Goal: Information Seeking & Learning: Learn about a topic

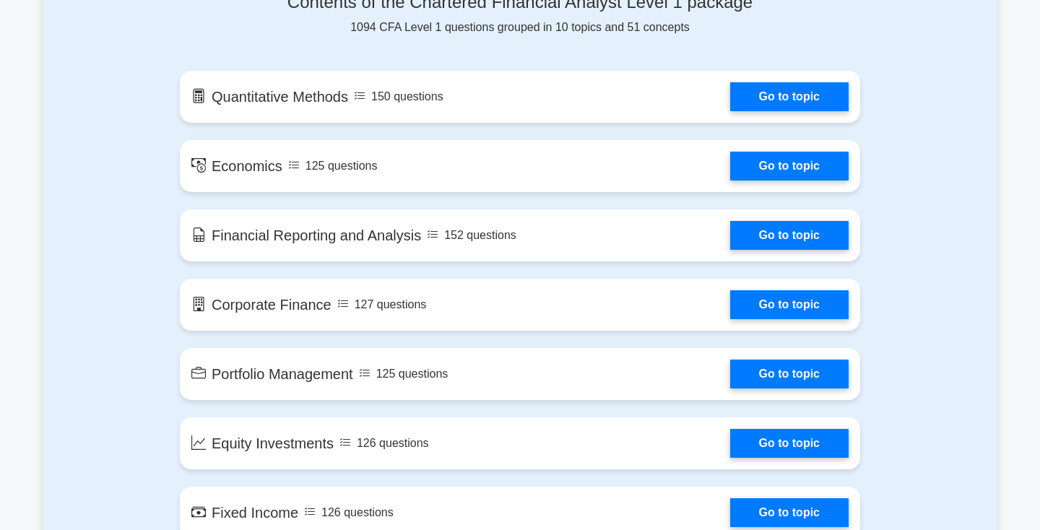
scroll to position [803, 0]
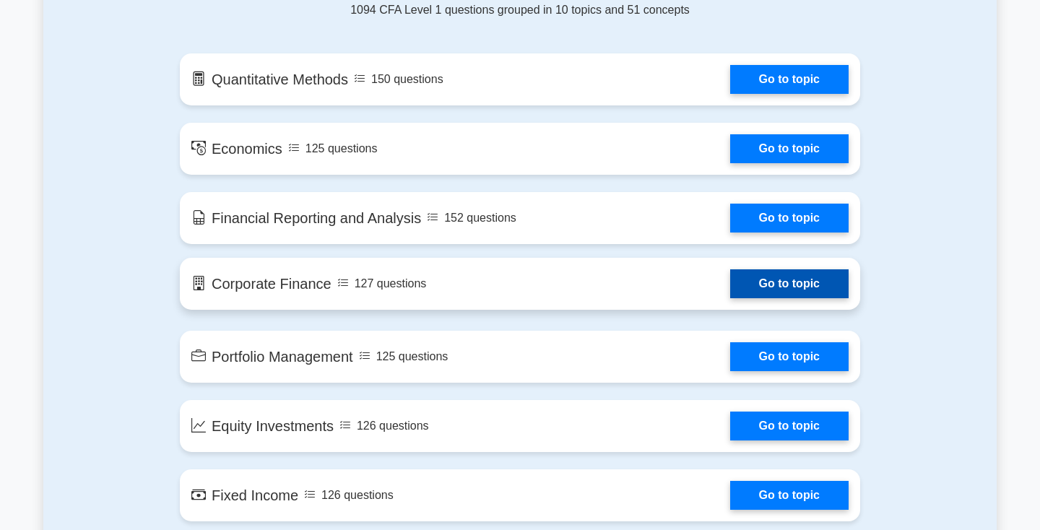
click at [766, 297] on link "Go to topic" at bounding box center [789, 283] width 118 height 29
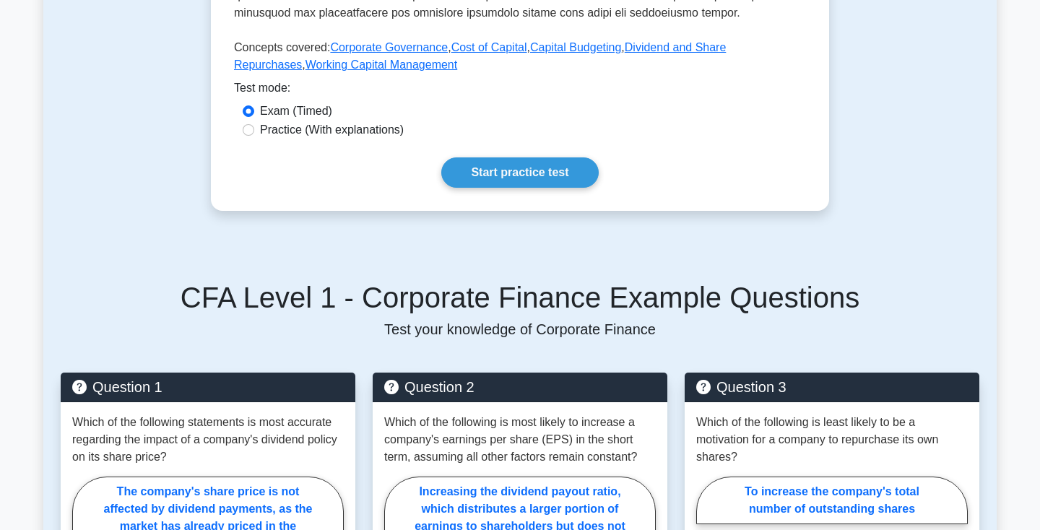
scroll to position [678, 0]
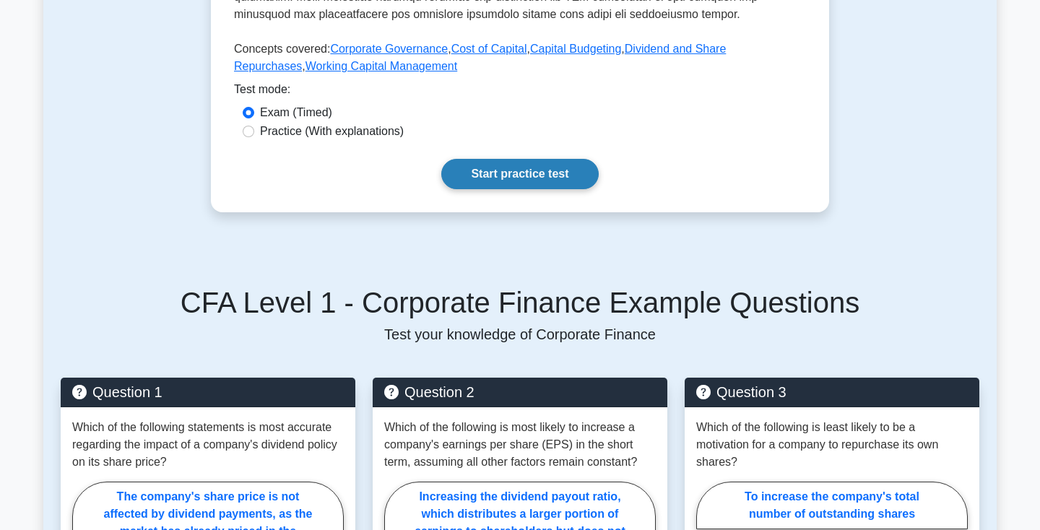
click at [522, 185] on link "Start practice test" at bounding box center [519, 174] width 157 height 30
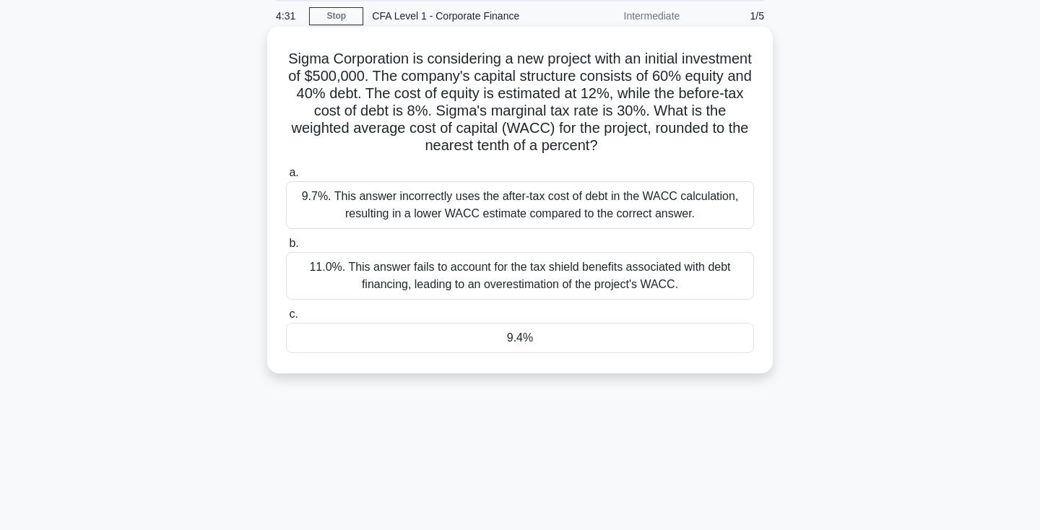
click at [527, 334] on div "9.4%" at bounding box center [520, 338] width 468 height 30
click at [286, 319] on input "c. 9.4%" at bounding box center [286, 314] width 0 height 9
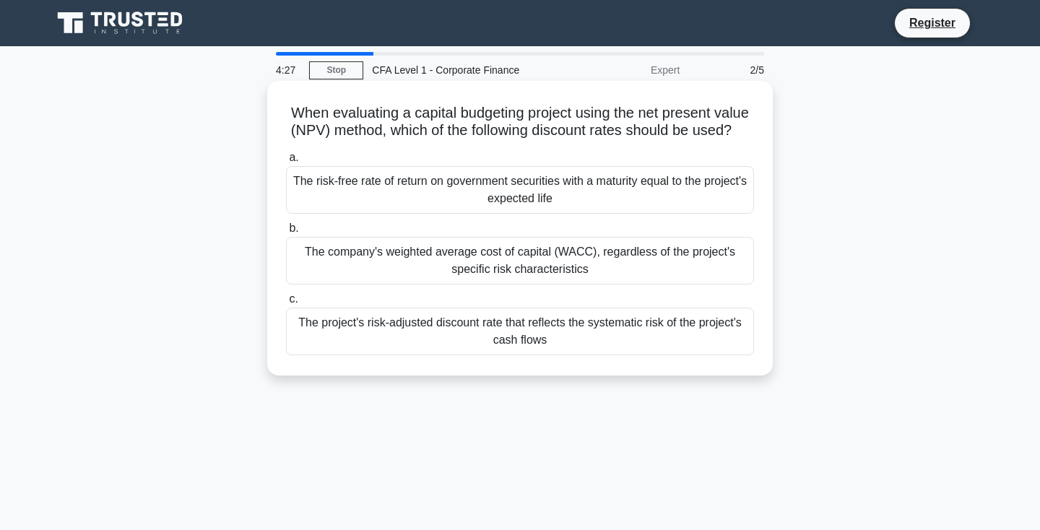
click at [538, 260] on div "The company's weighted average cost of capital (WACC), regardless of the projec…" at bounding box center [520, 261] width 468 height 48
click at [286, 233] on input "b. The company's weighted average cost of capital (WACC), regardless of the pro…" at bounding box center [286, 228] width 0 height 9
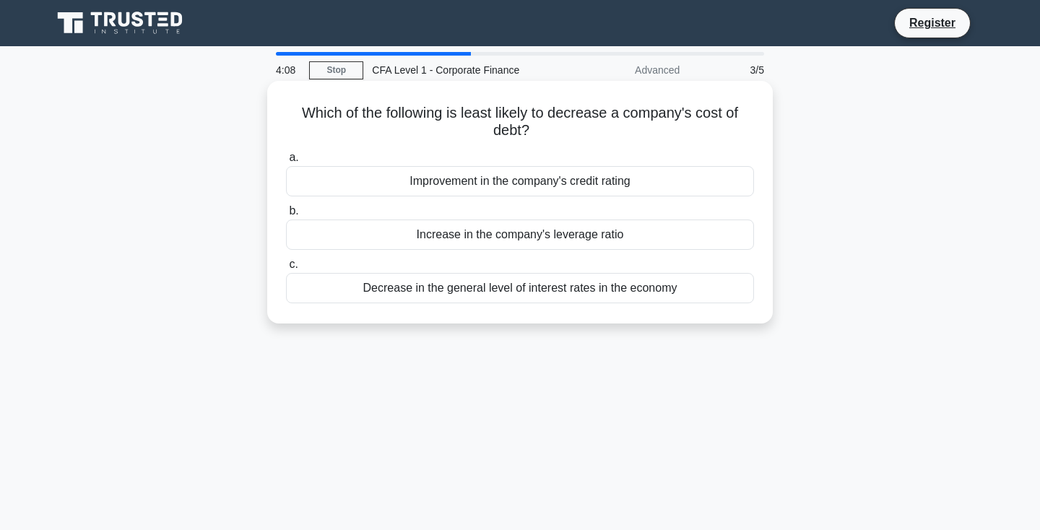
click at [535, 243] on div "Increase in the company's leverage ratio" at bounding box center [520, 235] width 468 height 30
click at [286, 216] on input "b. Increase in the company's leverage ratio" at bounding box center [286, 211] width 0 height 9
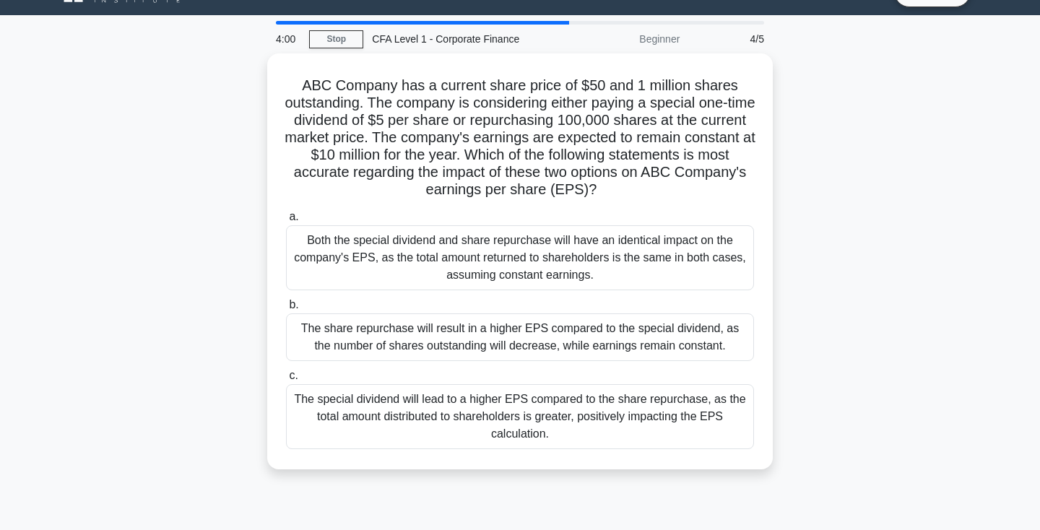
scroll to position [32, 0]
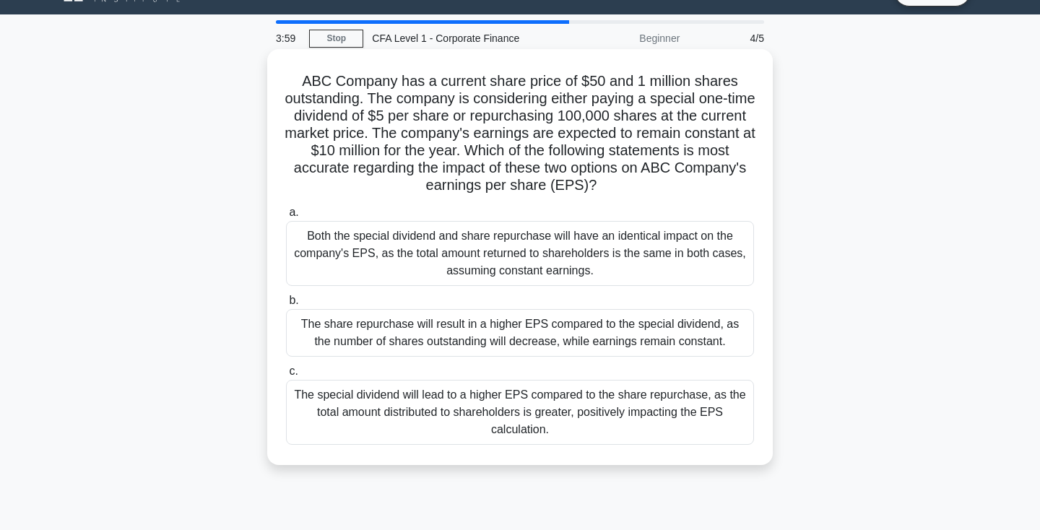
click at [535, 279] on div "Both the special dividend and share repurchase will have an identical impact on…" at bounding box center [520, 253] width 468 height 65
click at [286, 217] on input "a. Both the special dividend and share repurchase will have an identical impact…" at bounding box center [286, 212] width 0 height 9
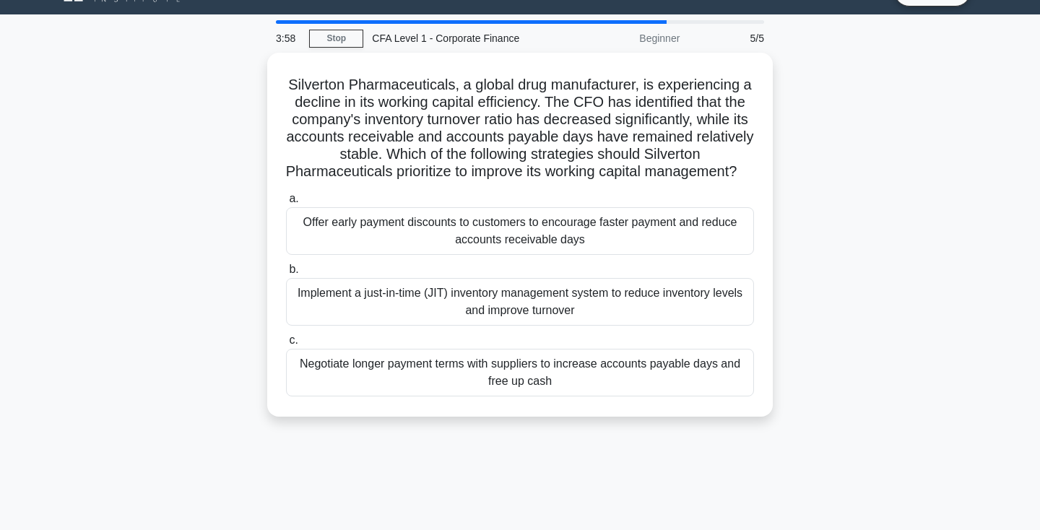
scroll to position [0, 0]
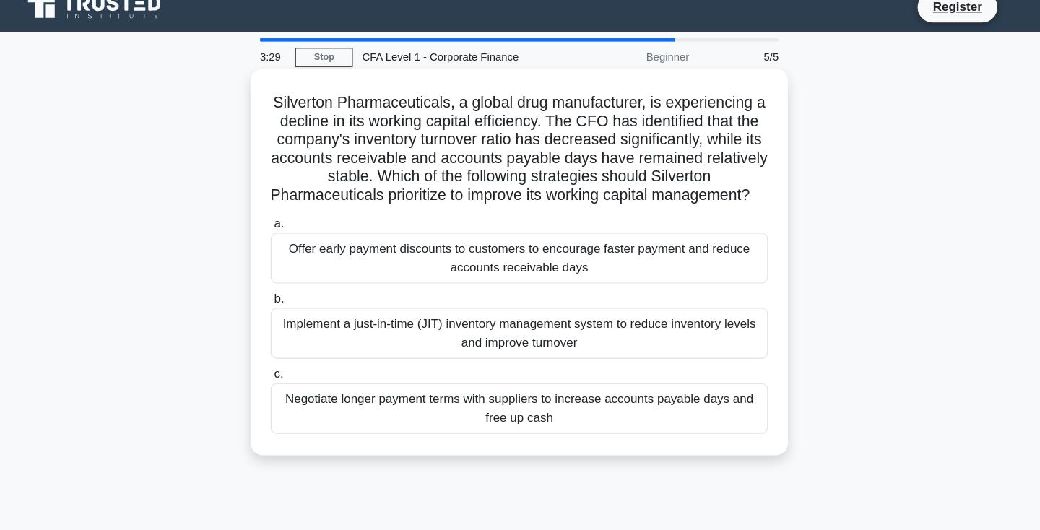
click at [528, 413] on div "Negotiate longer payment terms with suppliers to increase accounts payable days…" at bounding box center [520, 401] width 468 height 48
click at [286, 373] on input "c. Negotiate longer payment terms with suppliers to increase accounts payable d…" at bounding box center [286, 368] width 0 height 9
